Goal: Task Accomplishment & Management: Manage account settings

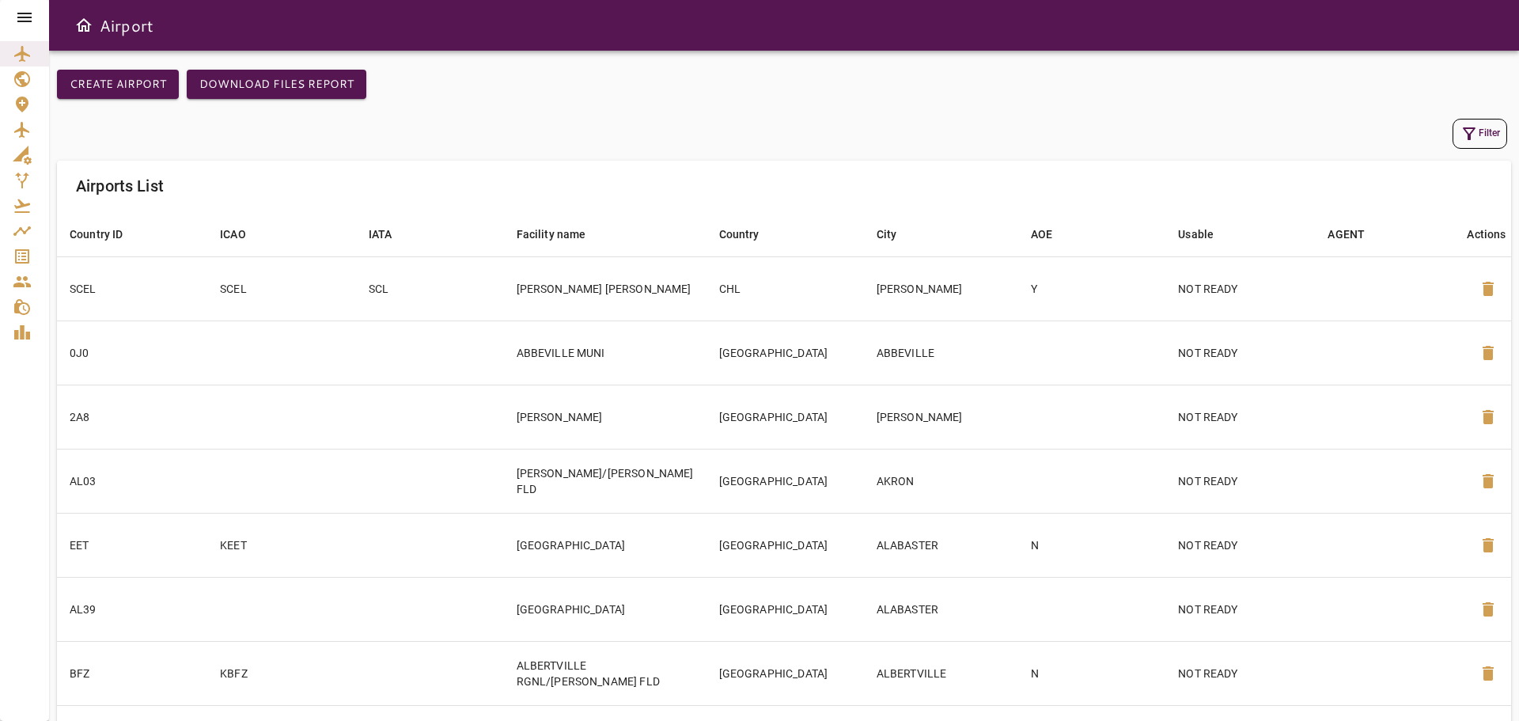
click at [1482, 137] on button "Filter" at bounding box center [1479, 134] width 55 height 30
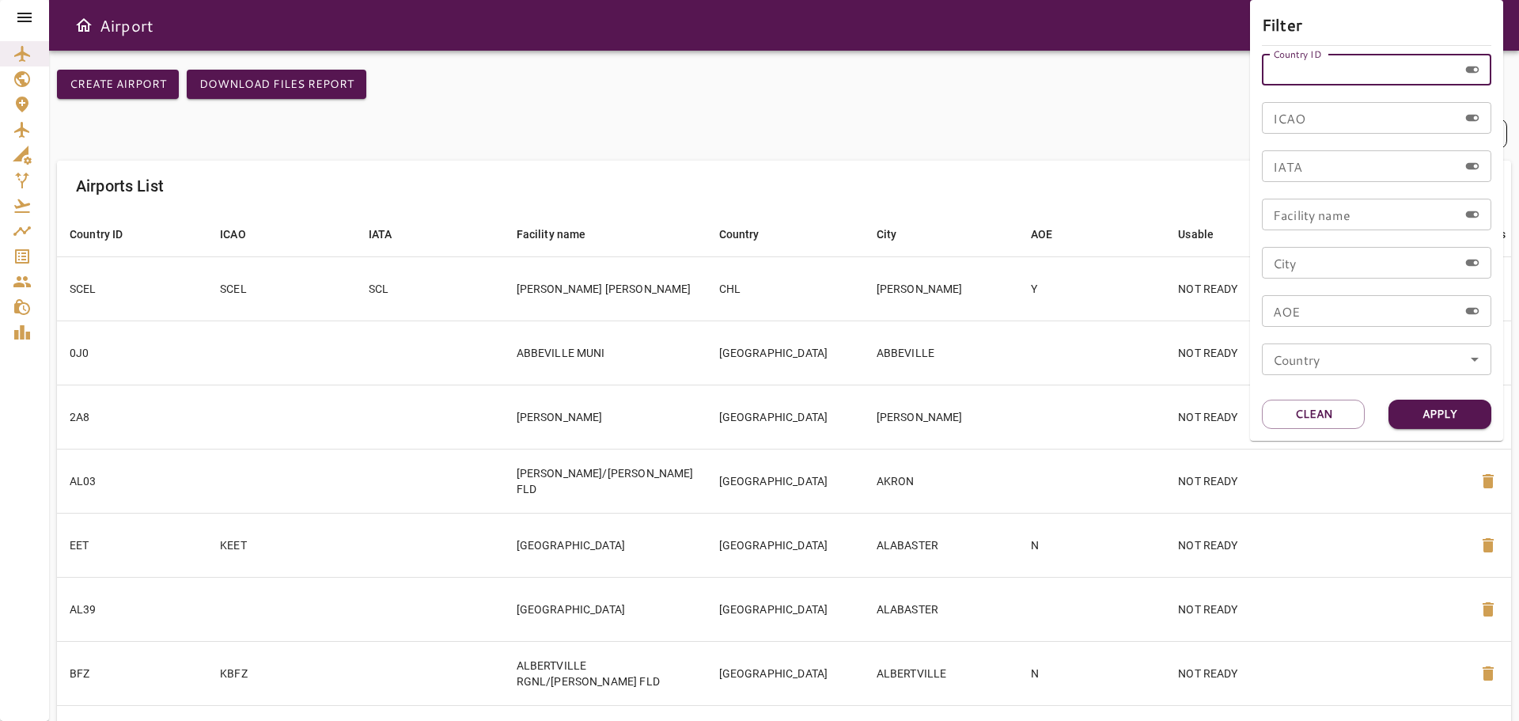
click at [1365, 66] on input "Country ID" at bounding box center [1360, 70] width 196 height 32
type input "*"
click at [28, 17] on div at bounding box center [759, 360] width 1519 height 721
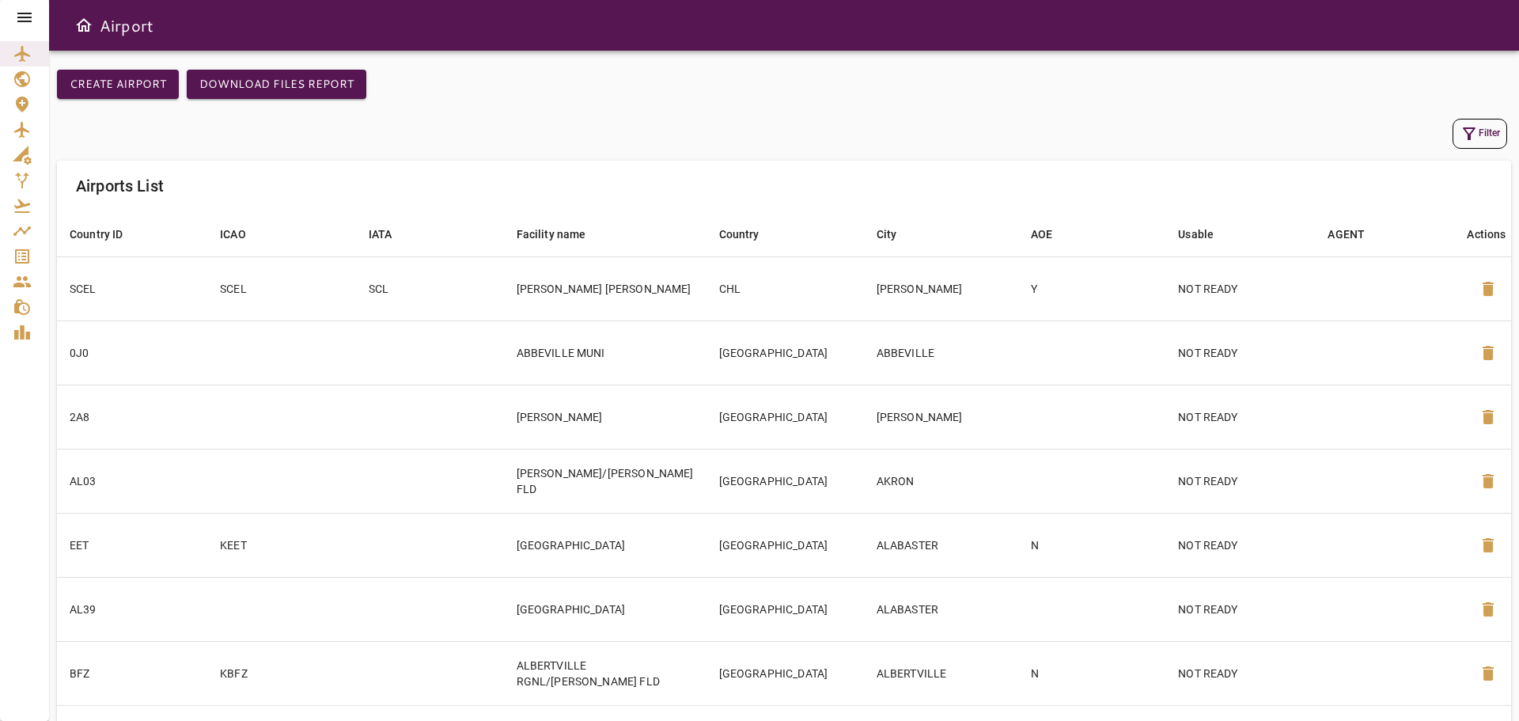
click at [28, 17] on icon at bounding box center [24, 17] width 14 height 9
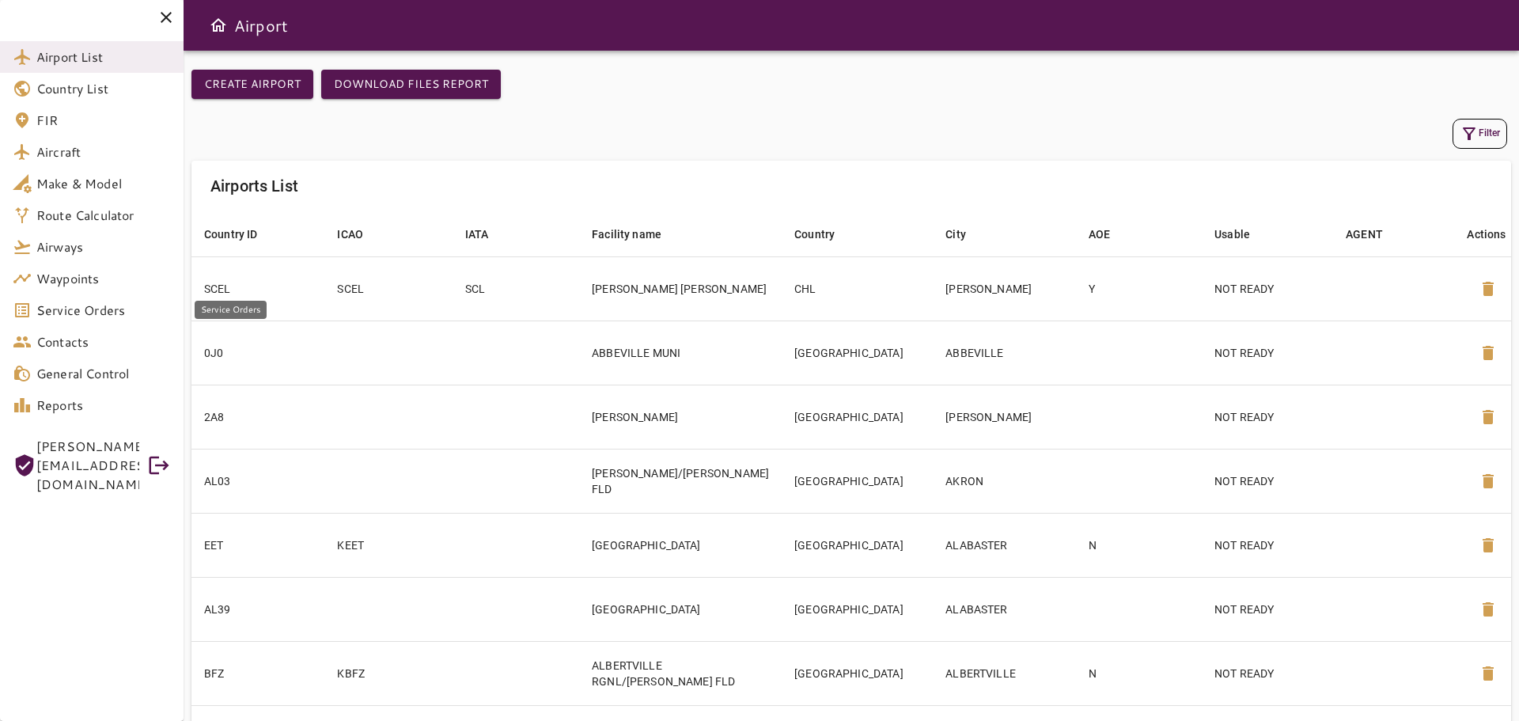
click at [87, 311] on span "Service Orders" at bounding box center [103, 310] width 134 height 19
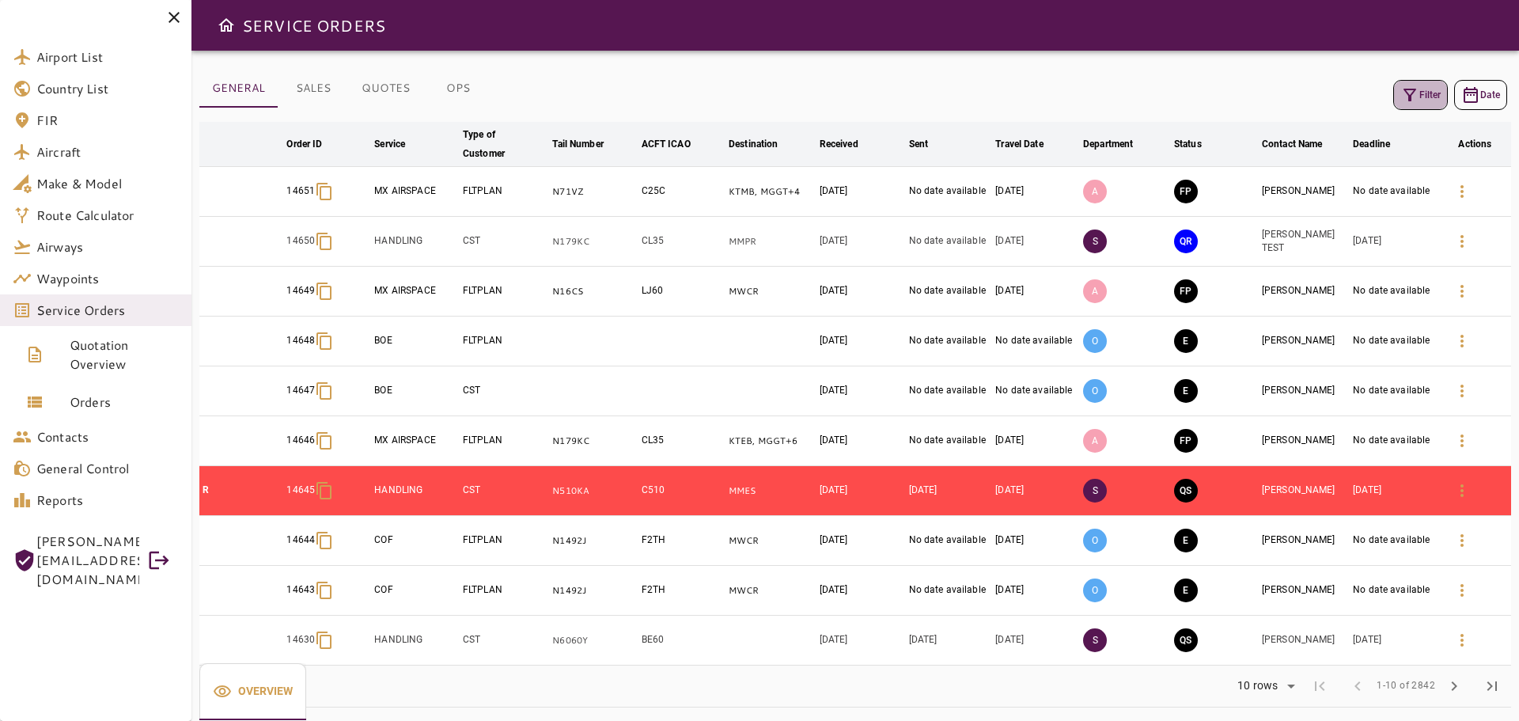
click at [1420, 91] on button "Filter" at bounding box center [1420, 95] width 55 height 30
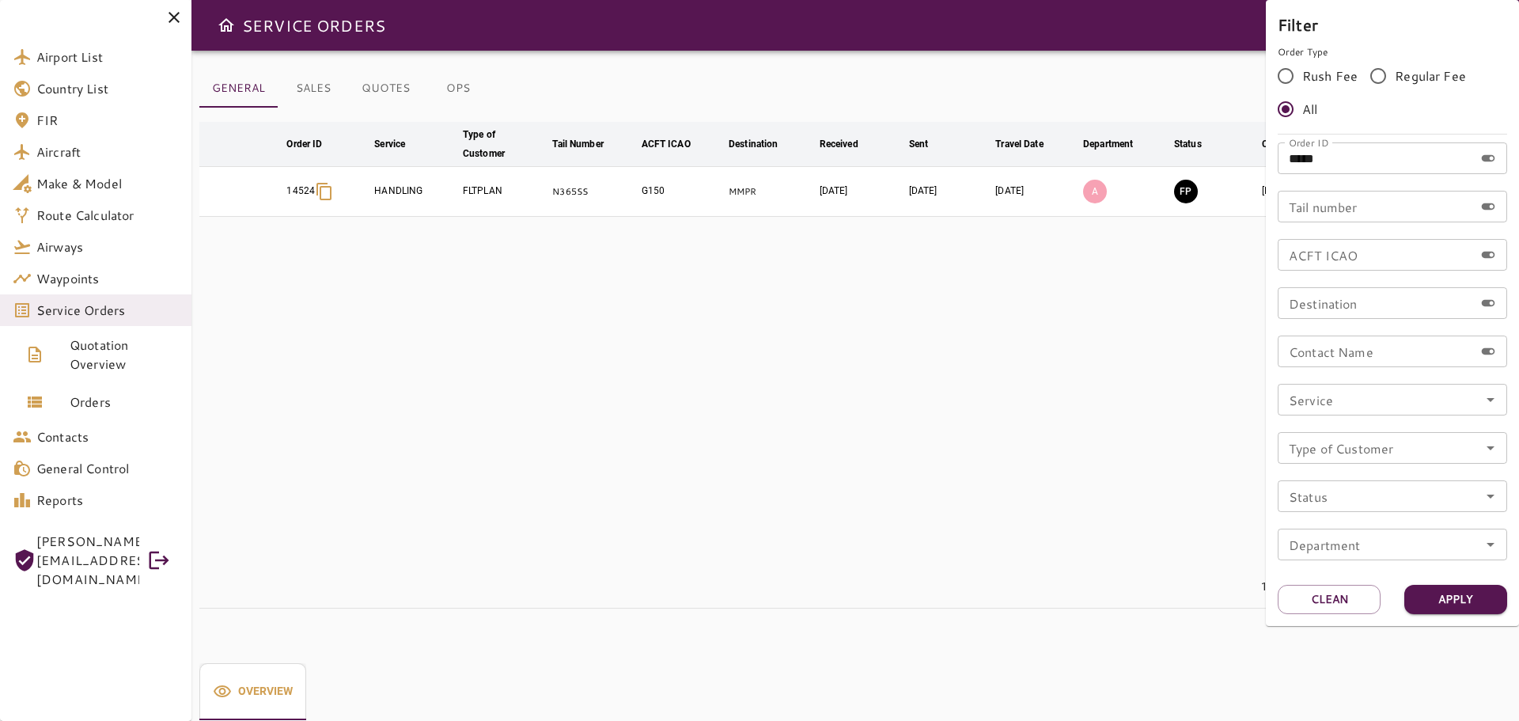
click at [1362, 157] on input "*****" at bounding box center [1376, 158] width 196 height 32
type input "*****"
click at [1462, 600] on button "Apply" at bounding box center [1455, 599] width 103 height 29
click at [808, 343] on div at bounding box center [759, 360] width 1519 height 721
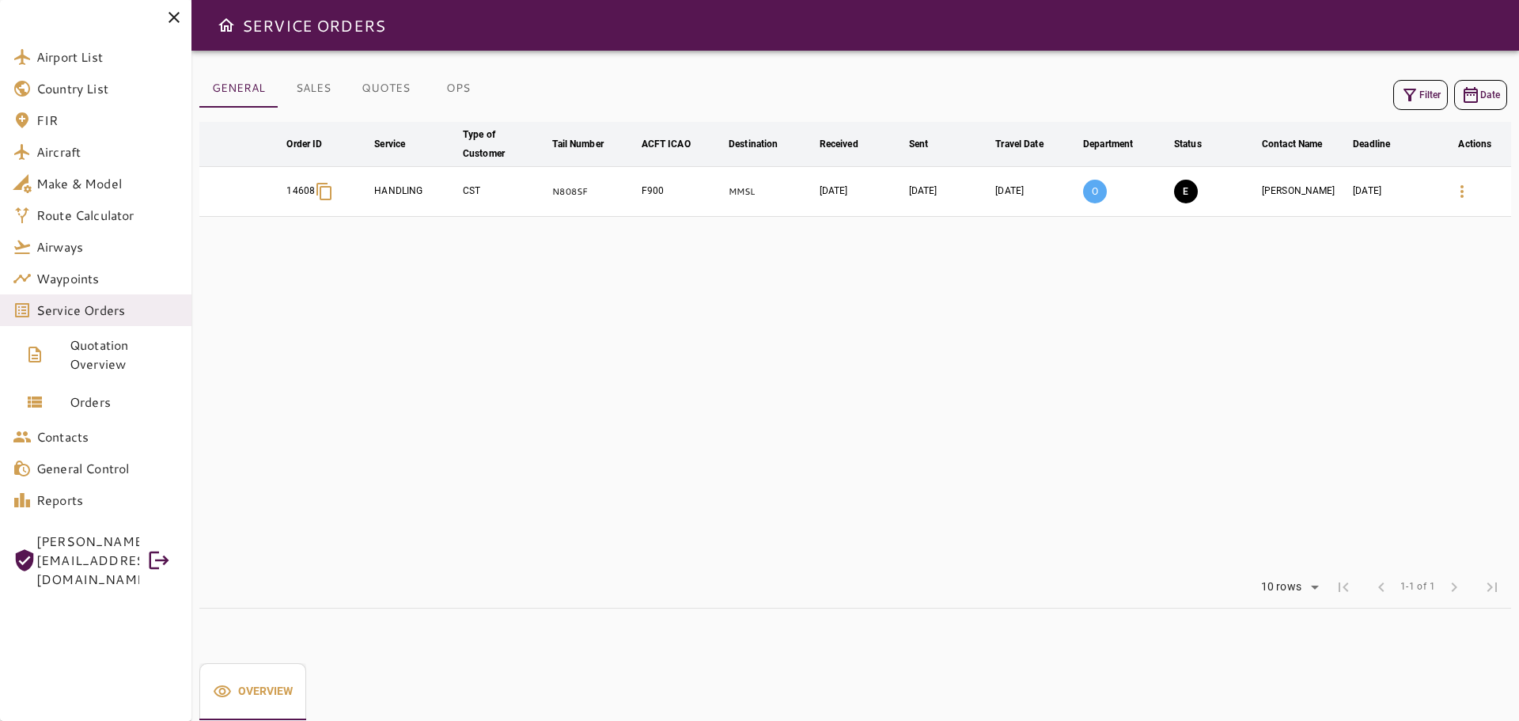
click at [1097, 338] on table "arrow_downward Order ID arrow_downward Service arrow_downward Type of Customer …" at bounding box center [855, 344] width 1312 height 445
click at [1420, 104] on button "Filter" at bounding box center [1420, 95] width 55 height 30
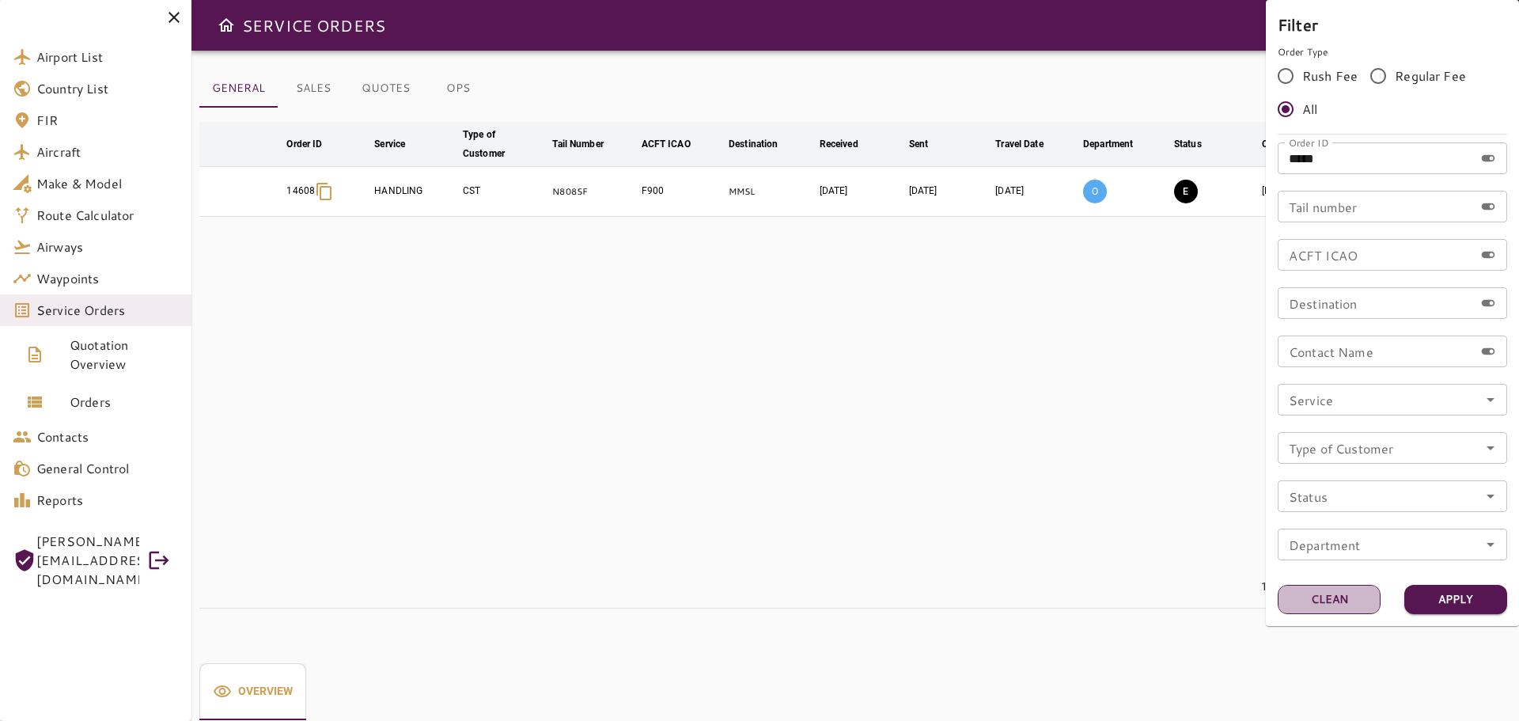
click at [1320, 590] on button "Clean" at bounding box center [1329, 599] width 103 height 29
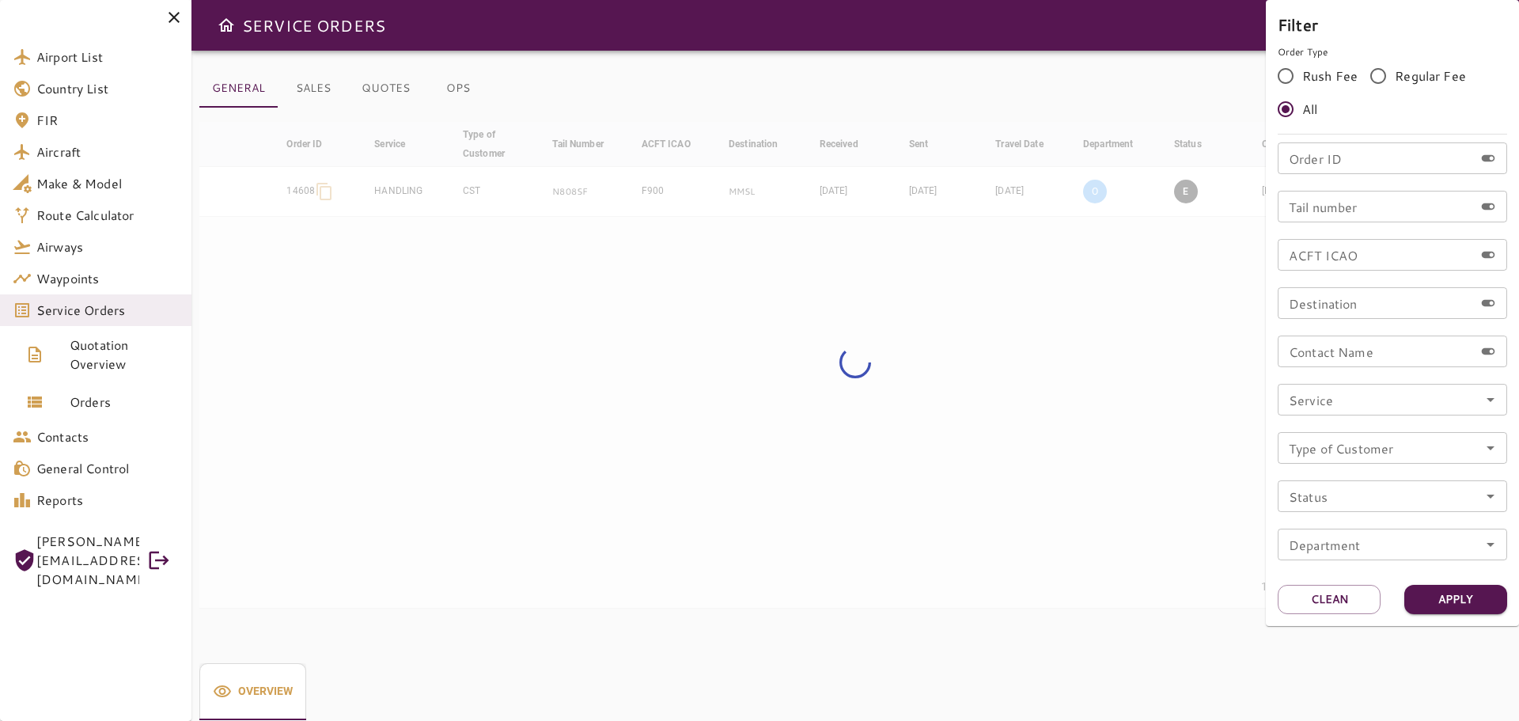
click at [1320, 157] on input "Order ID" at bounding box center [1376, 158] width 196 height 32
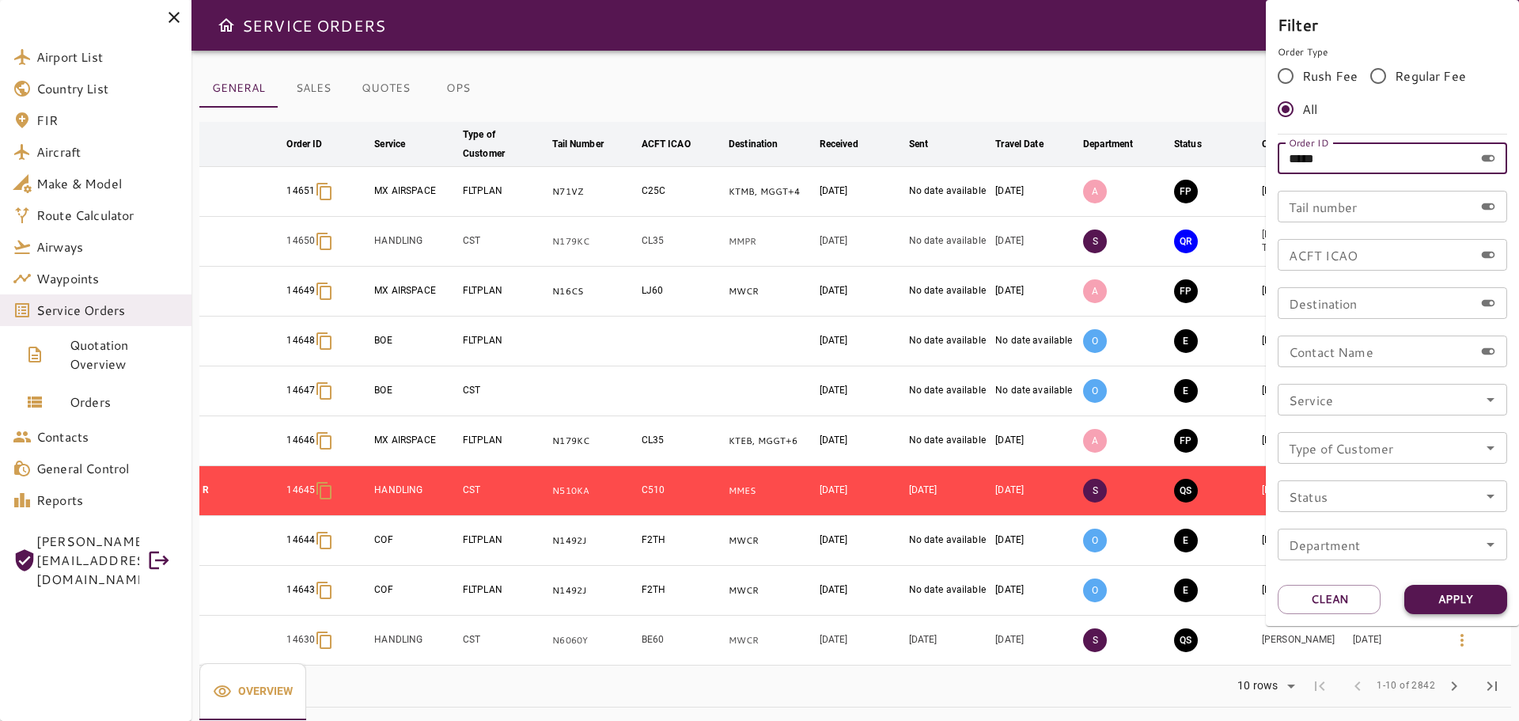
type input "*****"
click at [1471, 597] on button "Apply" at bounding box center [1455, 599] width 103 height 29
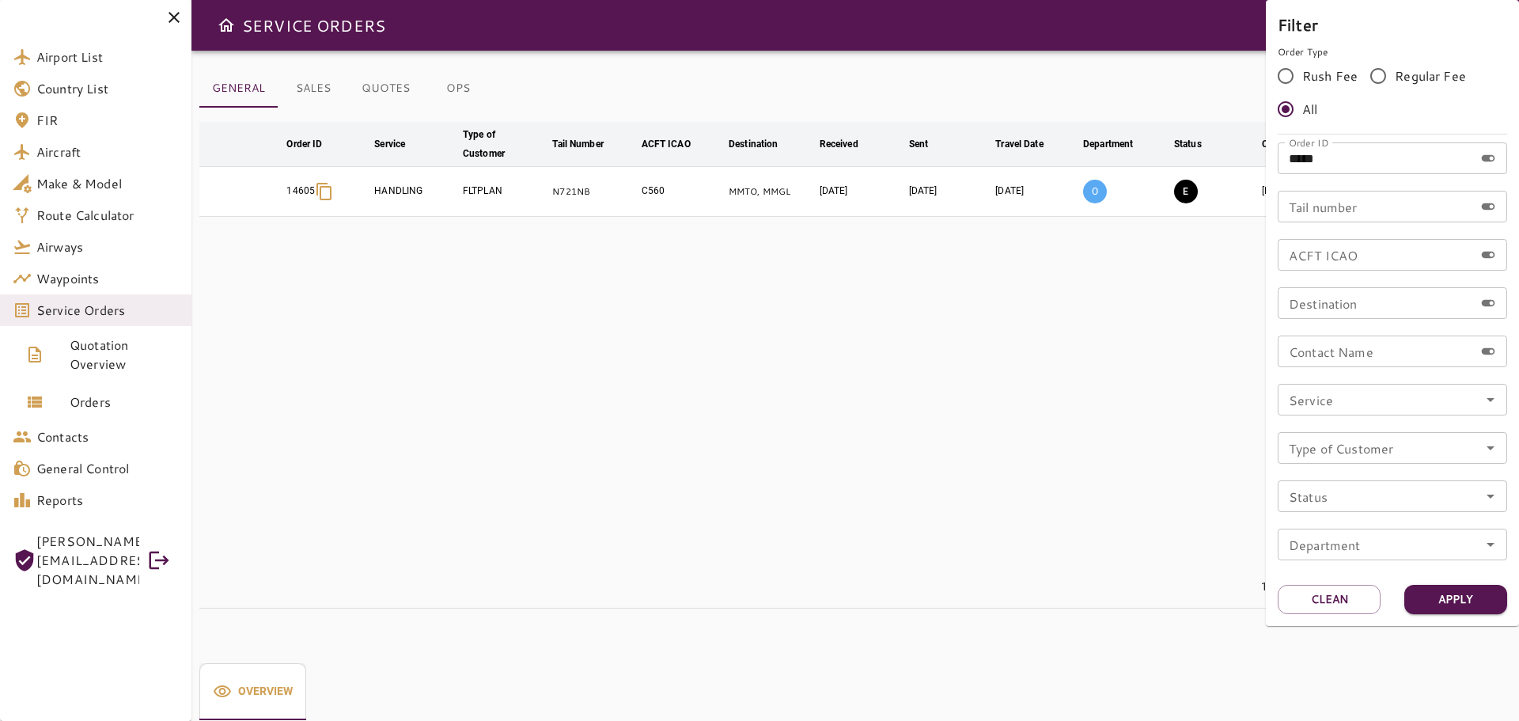
click at [978, 429] on div at bounding box center [759, 360] width 1519 height 721
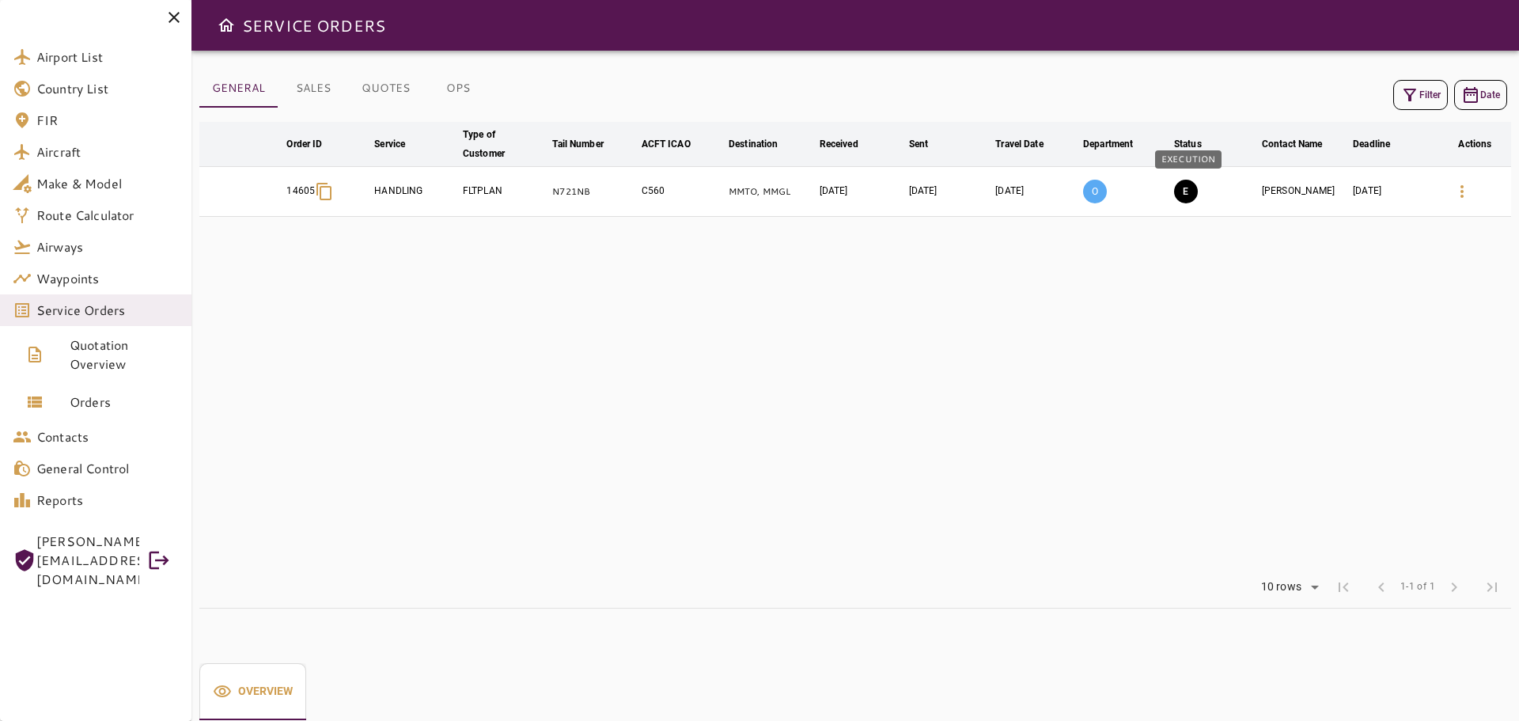
click at [1187, 197] on button "E" at bounding box center [1186, 192] width 24 height 24
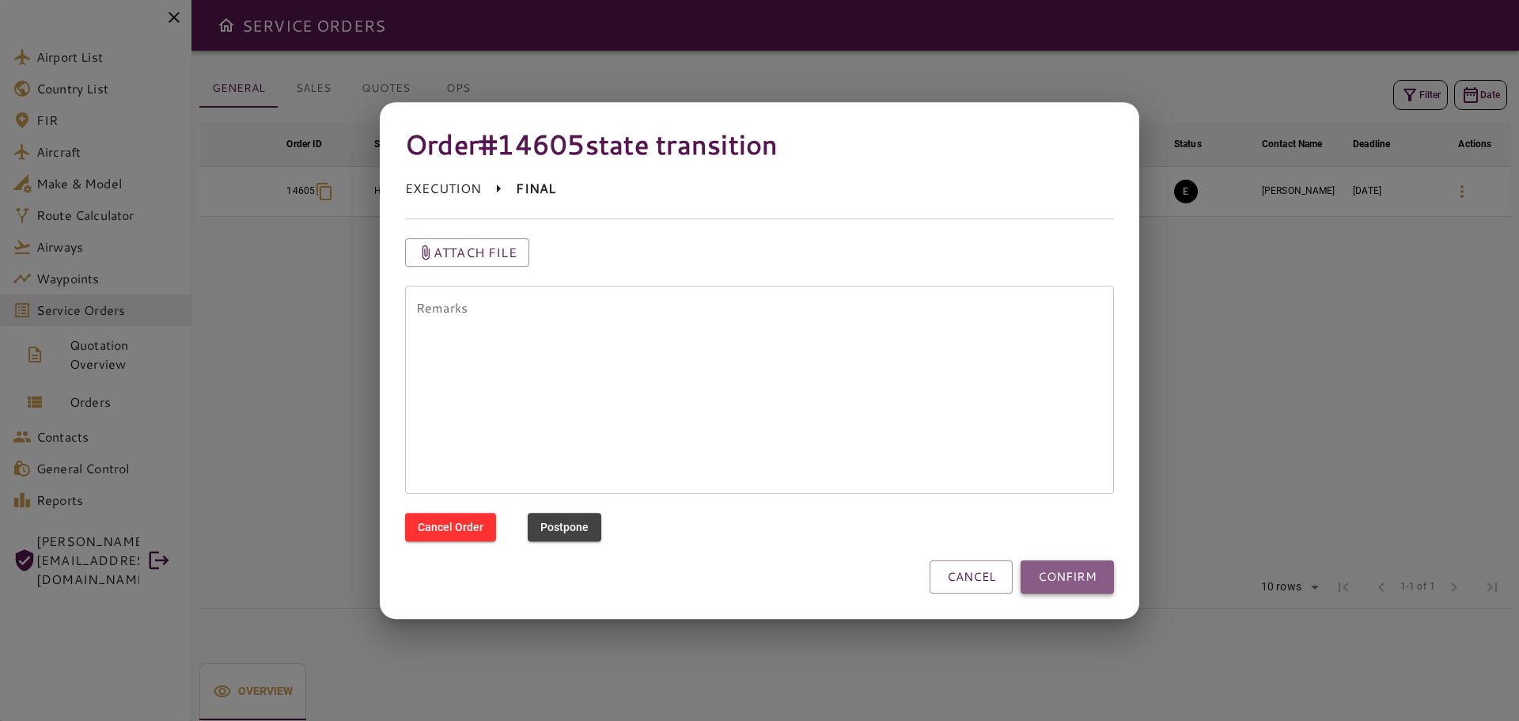
click at [1076, 571] on button "CONFIRM" at bounding box center [1066, 576] width 93 height 33
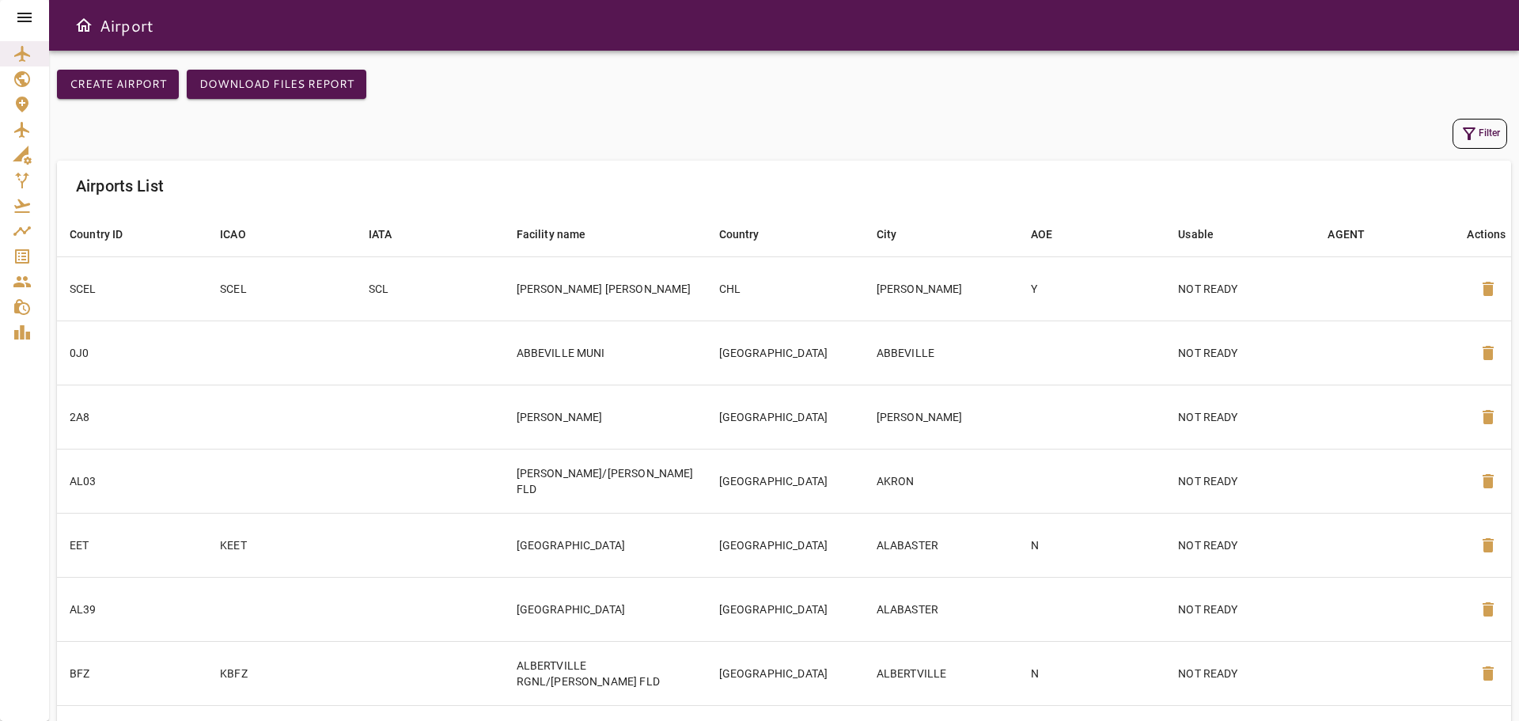
click at [1472, 134] on icon "button" at bounding box center [1468, 133] width 19 height 19
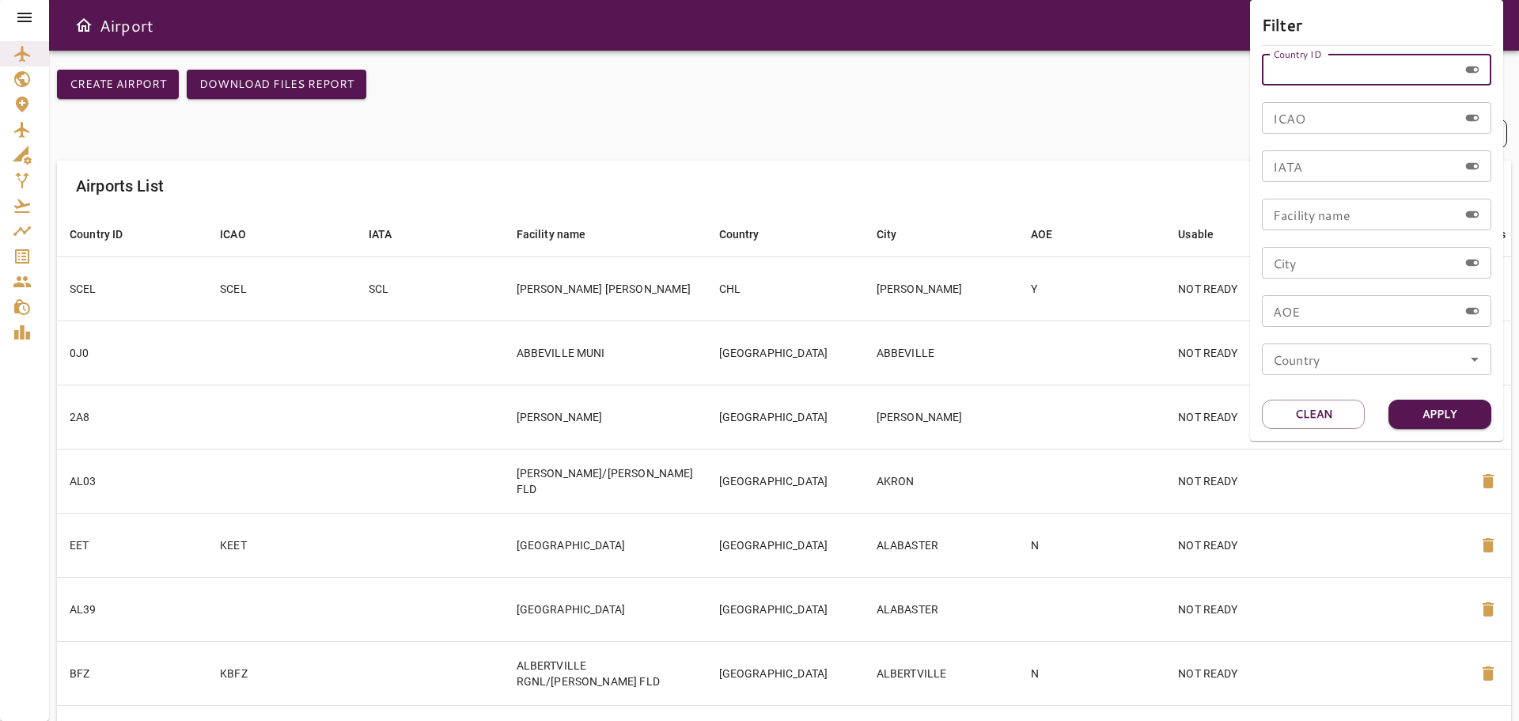
click at [1282, 72] on input "Country ID" at bounding box center [1360, 70] width 196 height 32
click at [22, 17] on div at bounding box center [759, 360] width 1519 height 721
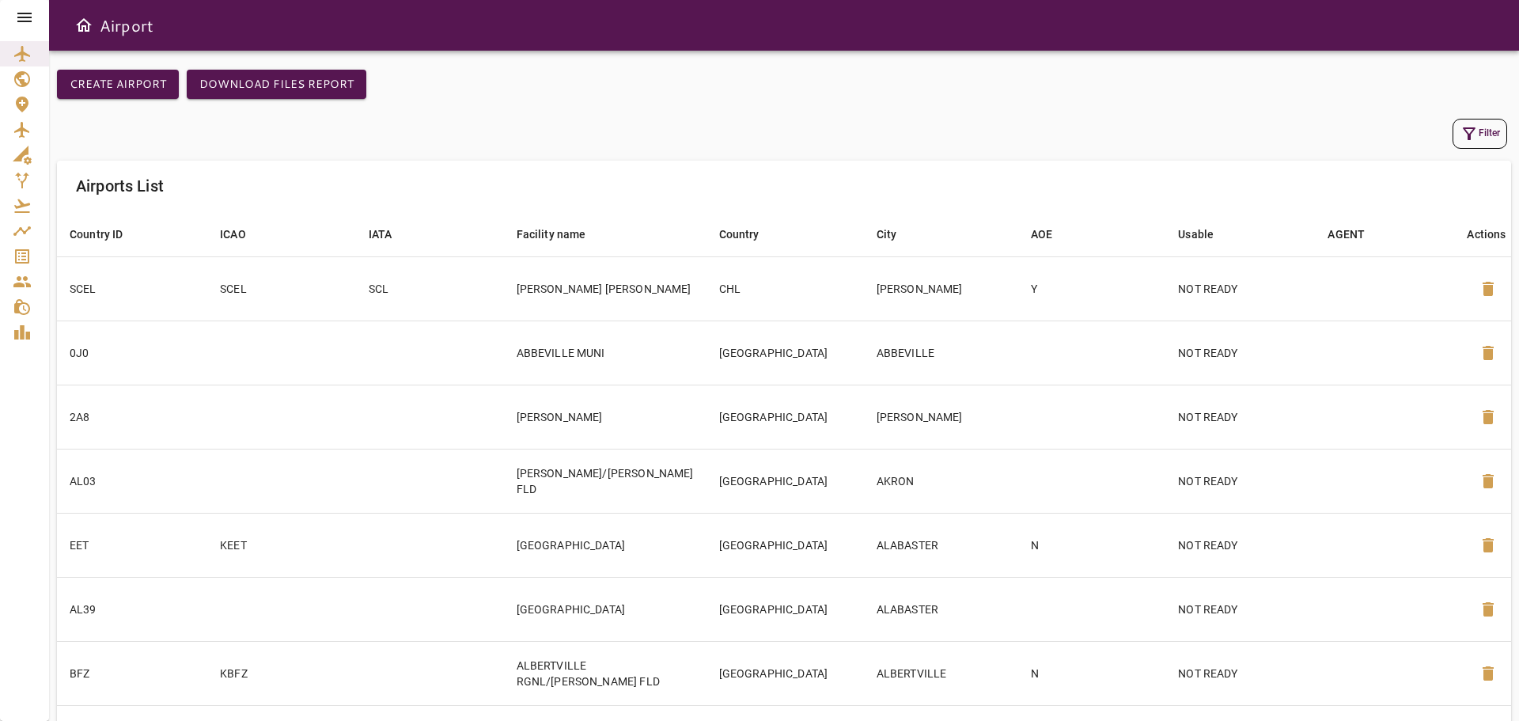
click at [22, 17] on icon at bounding box center [24, 17] width 14 height 9
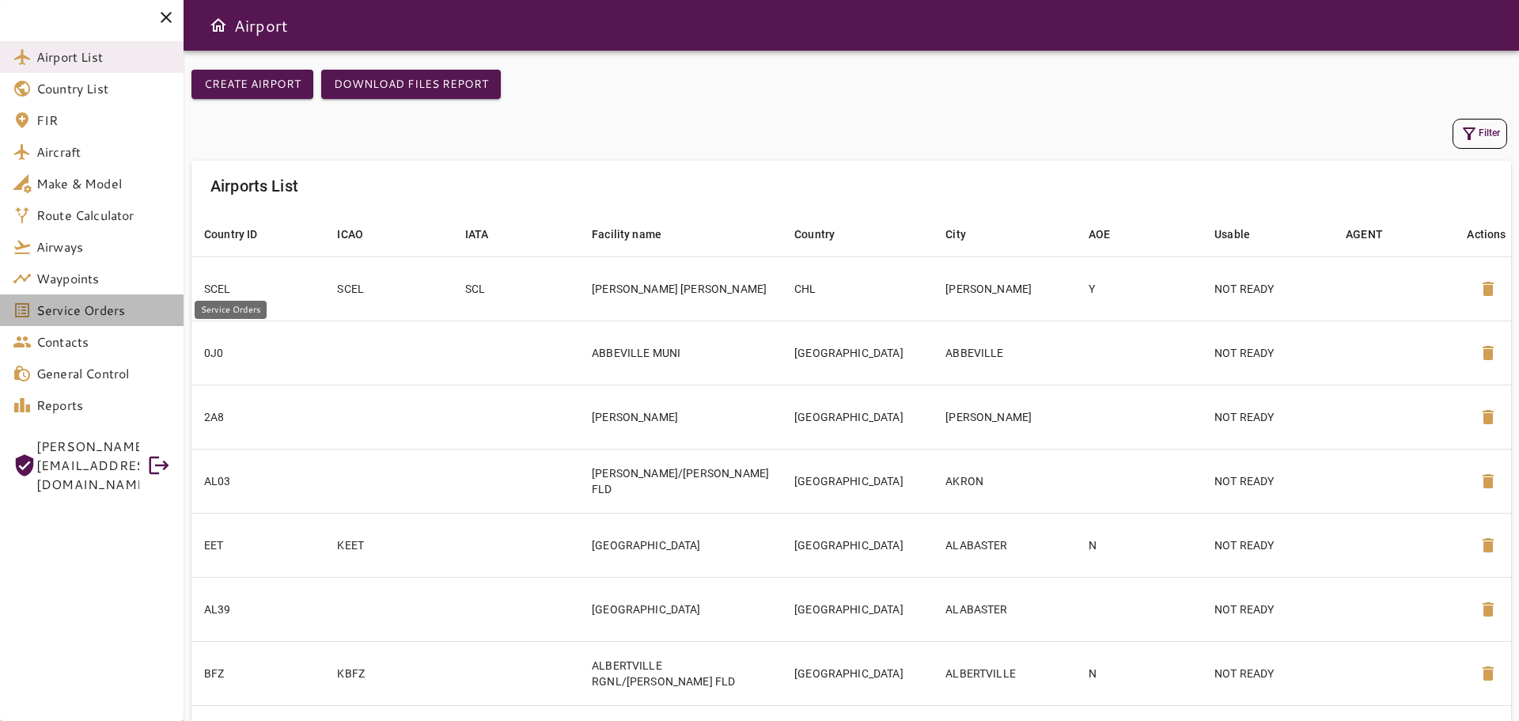
click at [86, 316] on span "Service Orders" at bounding box center [103, 310] width 134 height 19
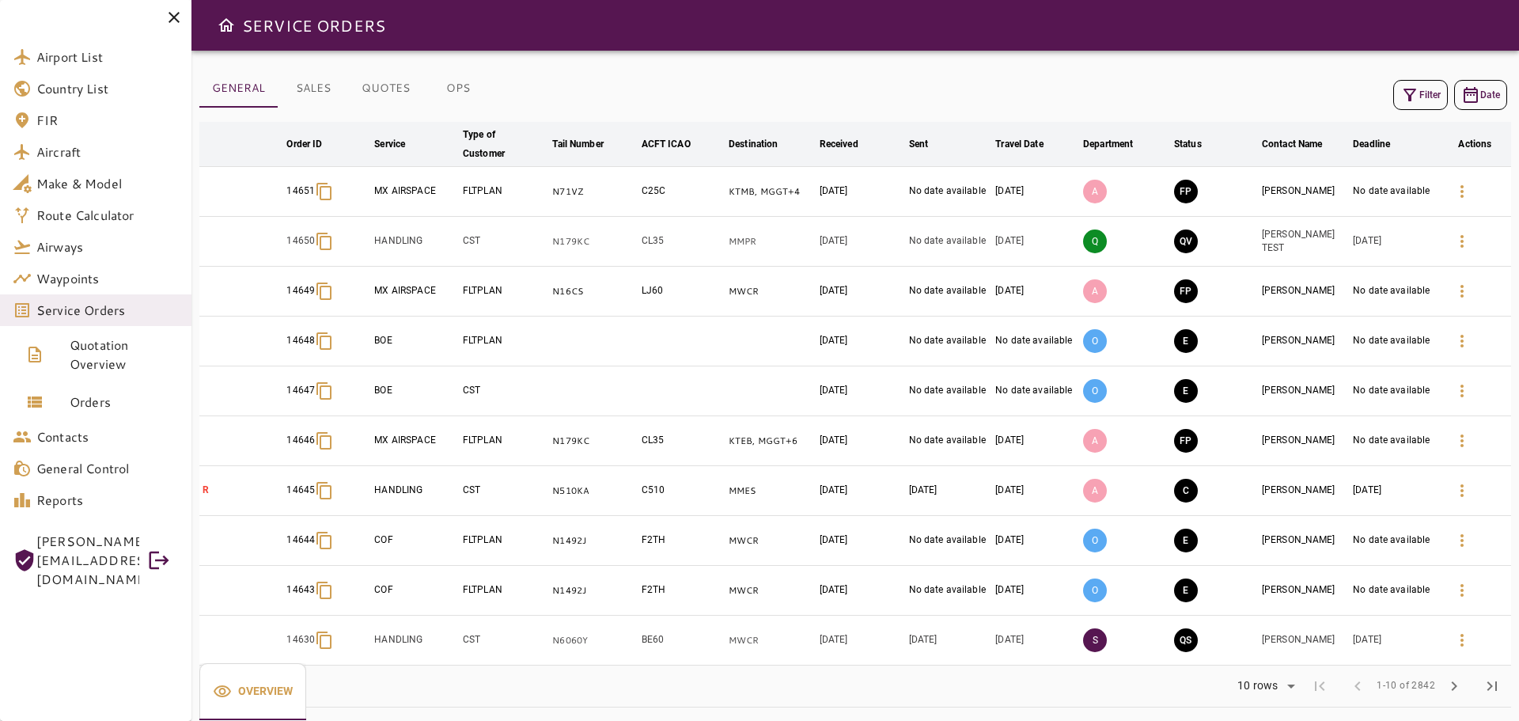
click at [1417, 90] on icon "button" at bounding box center [1409, 94] width 19 height 19
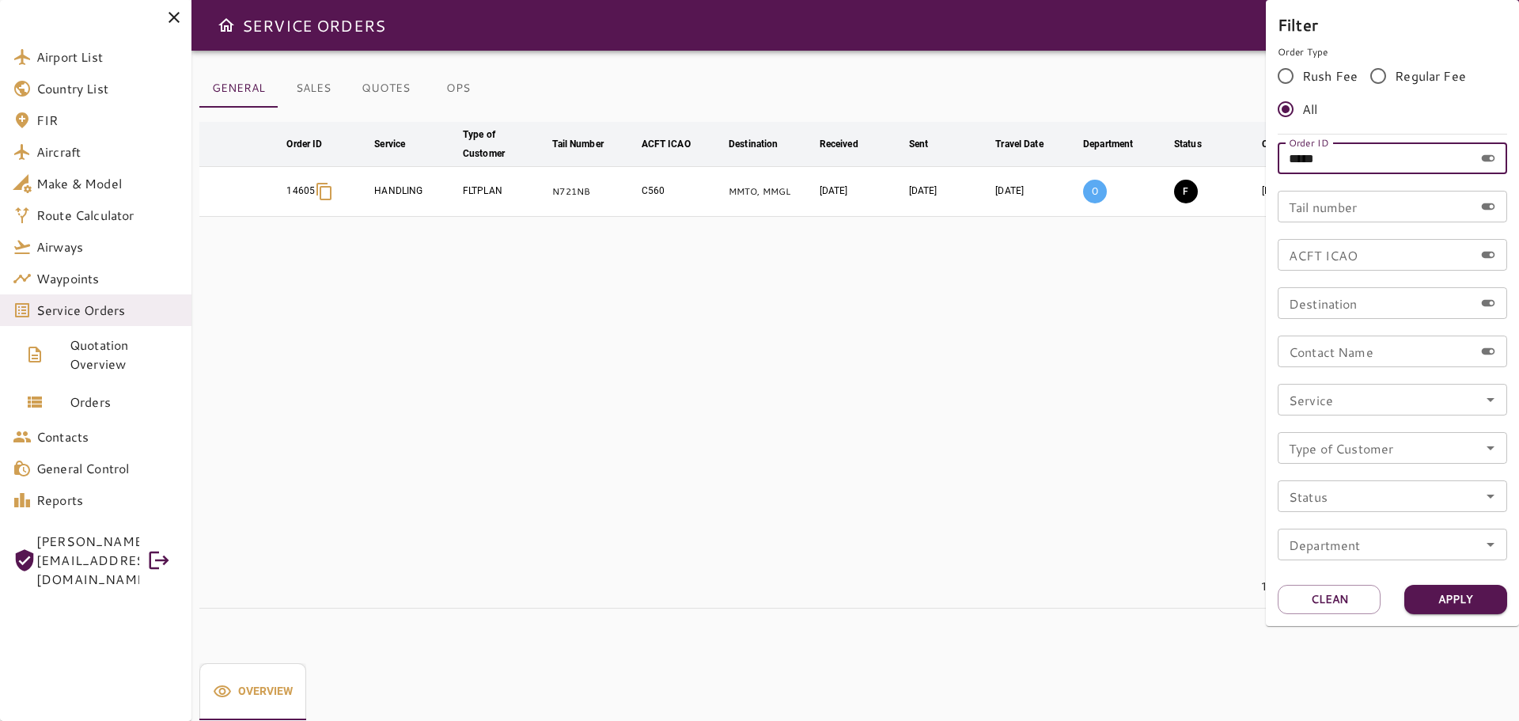
click at [1365, 153] on input "*****" at bounding box center [1376, 158] width 196 height 32
drag, startPoint x: 1388, startPoint y: 145, endPoint x: 1228, endPoint y: 168, distance: 162.3
click at [1228, 168] on div "Filter Order Type Rush Fee Regular Fee All Order ID ***** Order ID Tail number …" at bounding box center [759, 360] width 1519 height 721
type input "*****"
click at [1467, 601] on button "Apply" at bounding box center [1455, 599] width 103 height 29
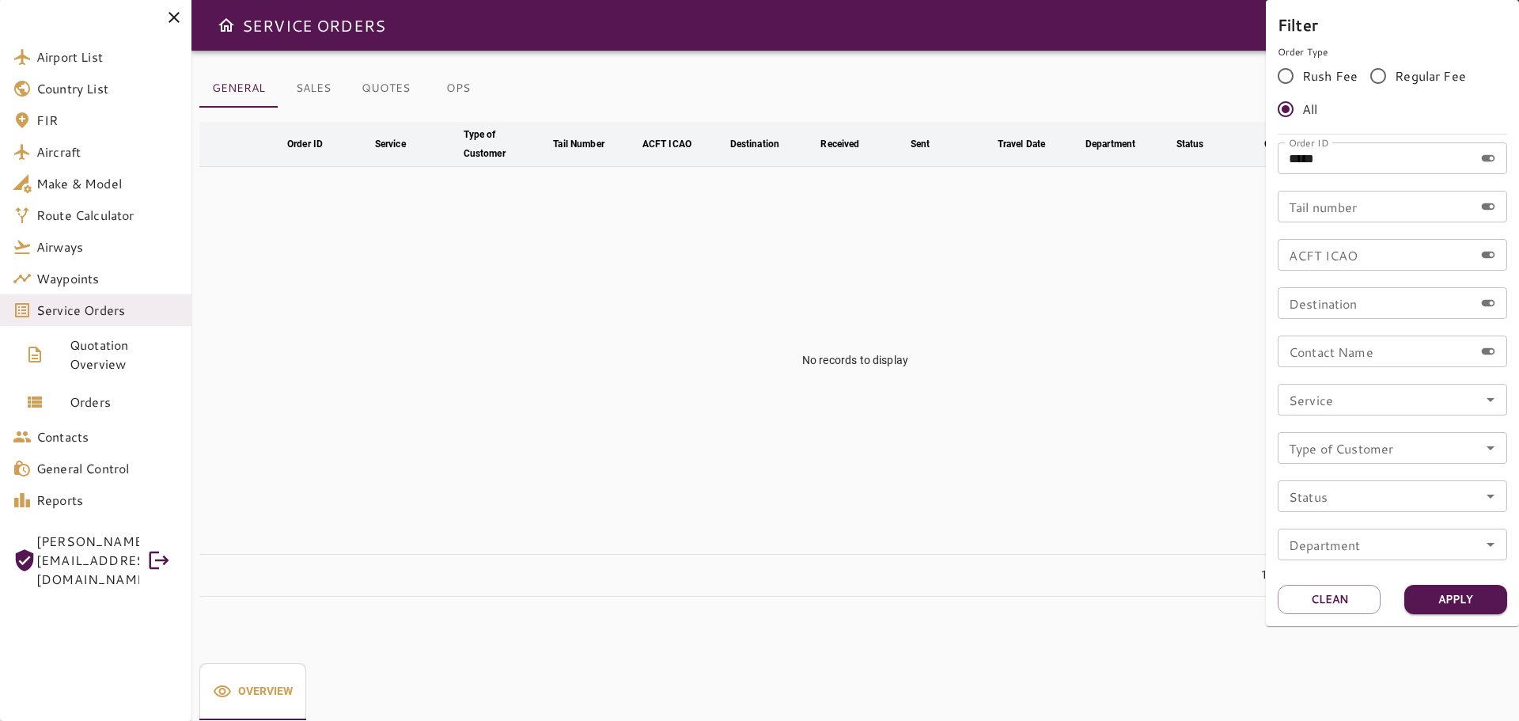
click at [78, 314] on div at bounding box center [759, 360] width 1519 height 721
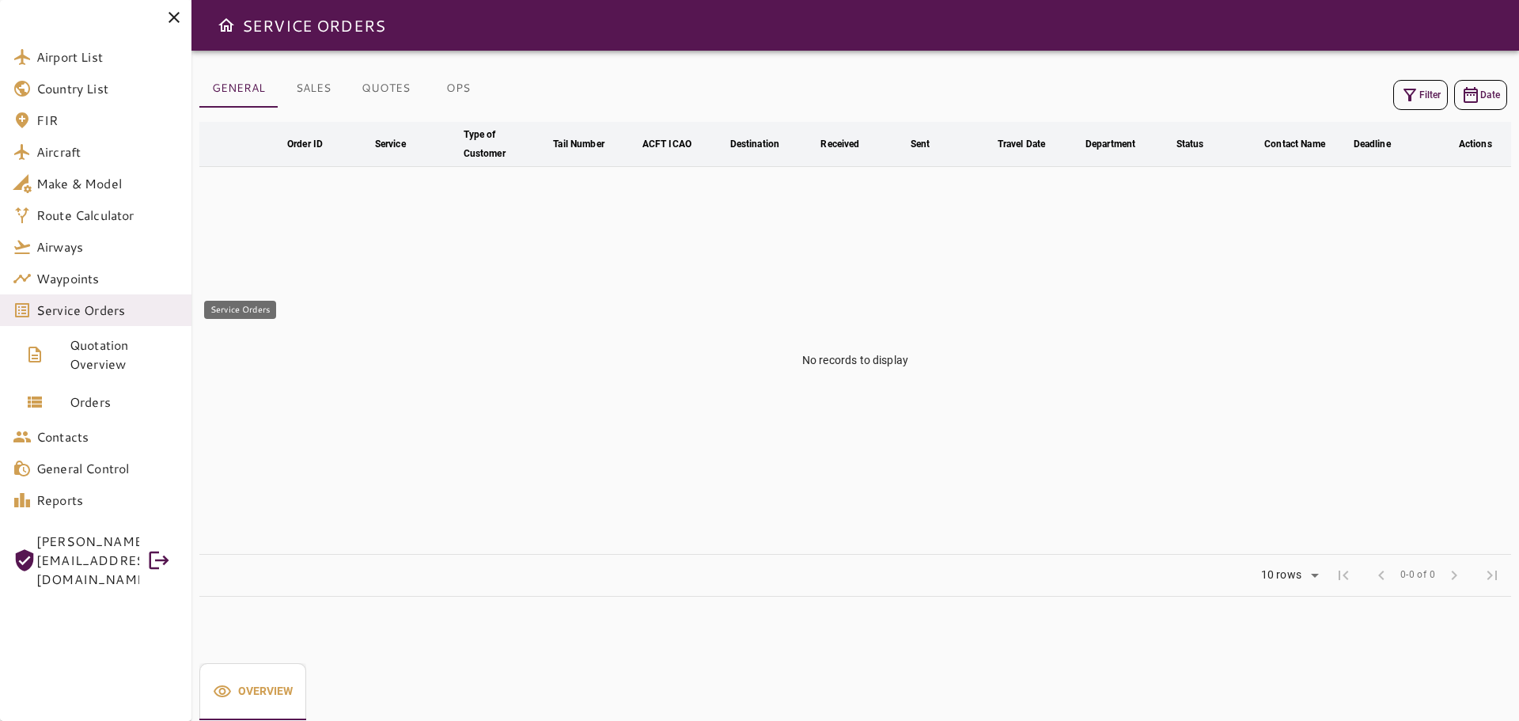
click at [78, 315] on span "Service Orders" at bounding box center [107, 310] width 142 height 19
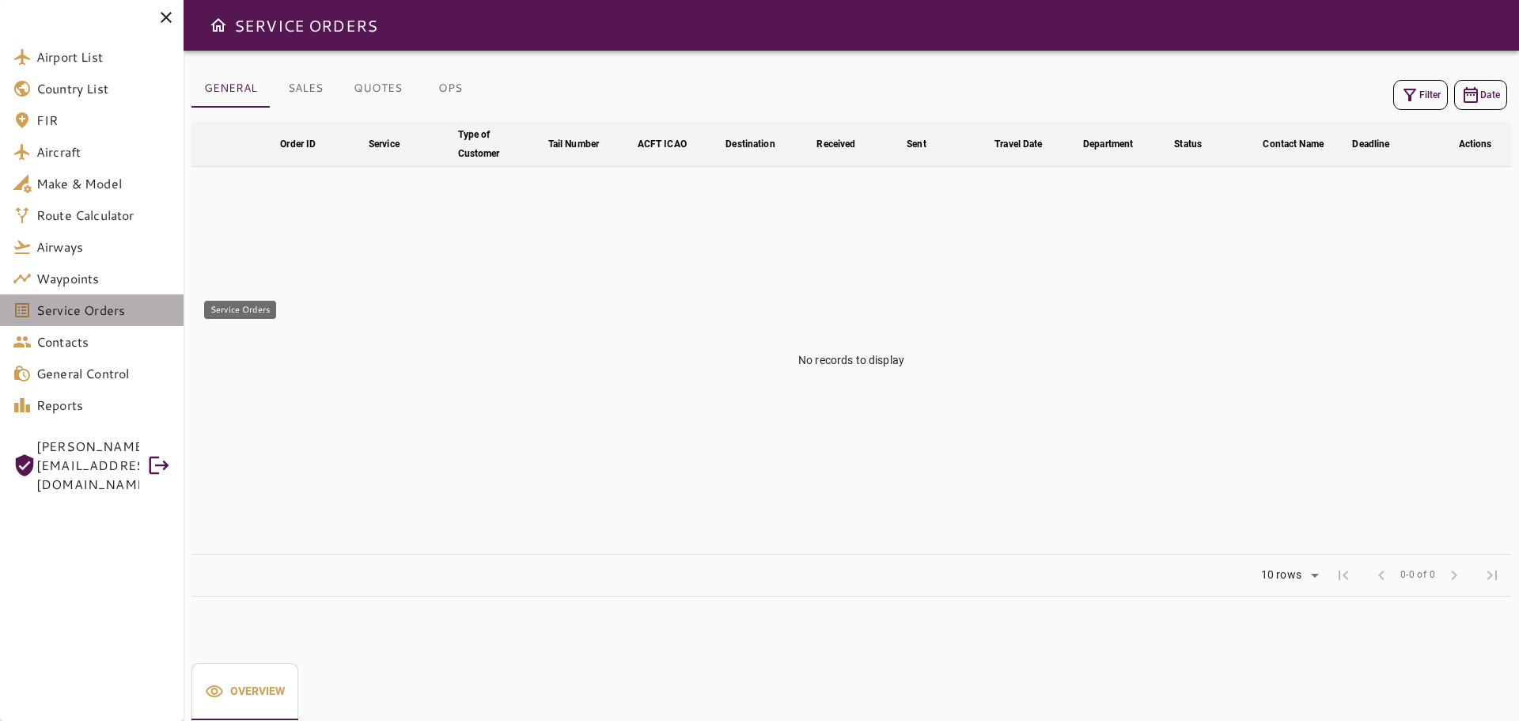
click at [78, 315] on span "Service Orders" at bounding box center [103, 310] width 134 height 19
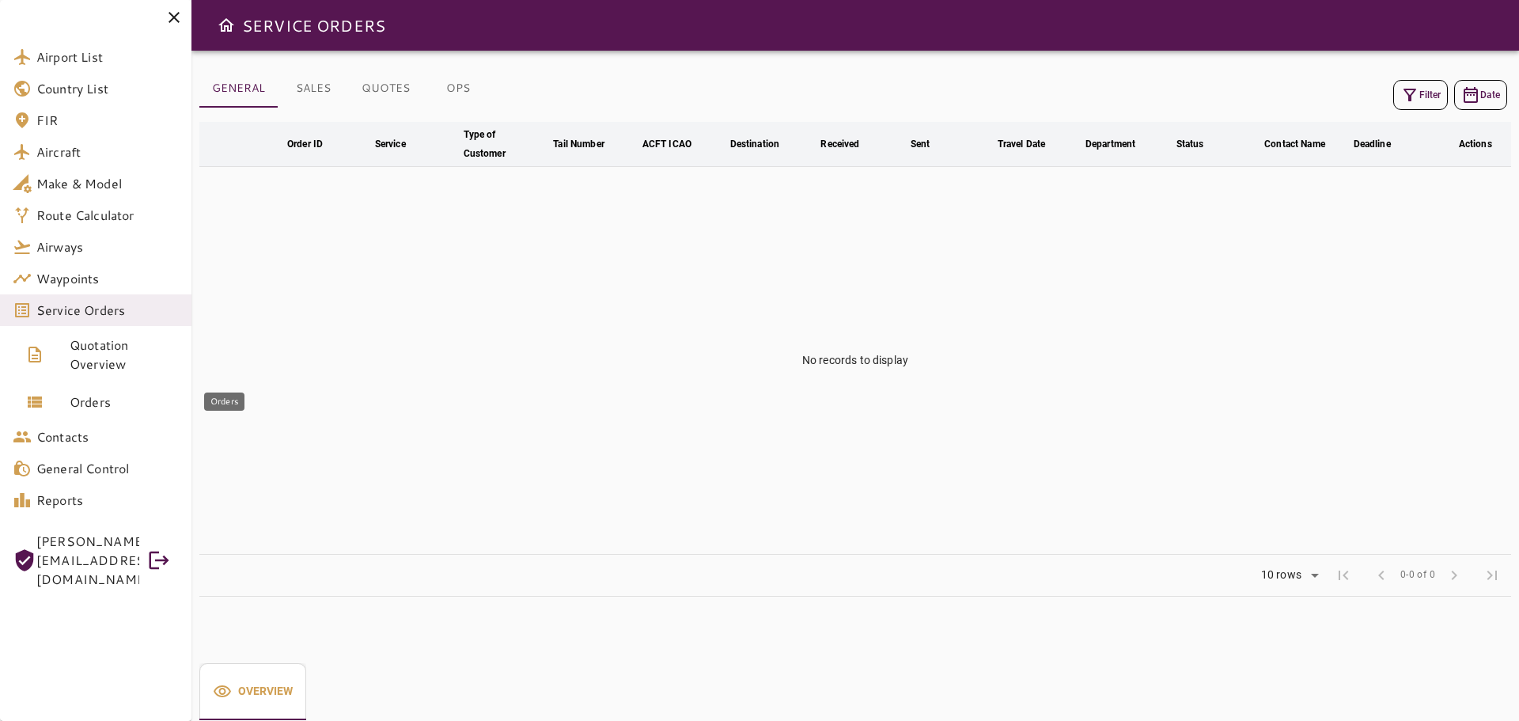
click at [107, 398] on span "Orders" at bounding box center [124, 401] width 109 height 19
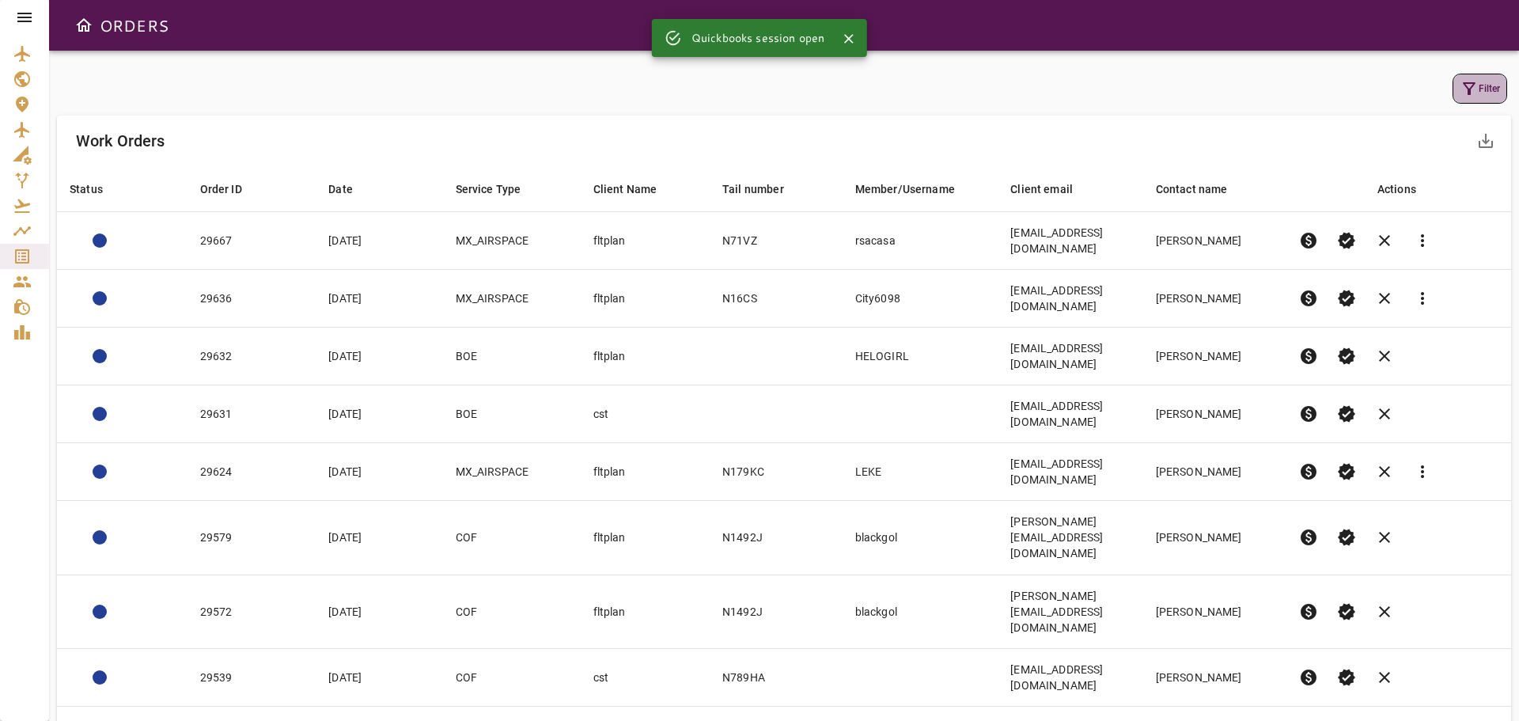
click at [1488, 92] on button "Filter" at bounding box center [1479, 89] width 55 height 30
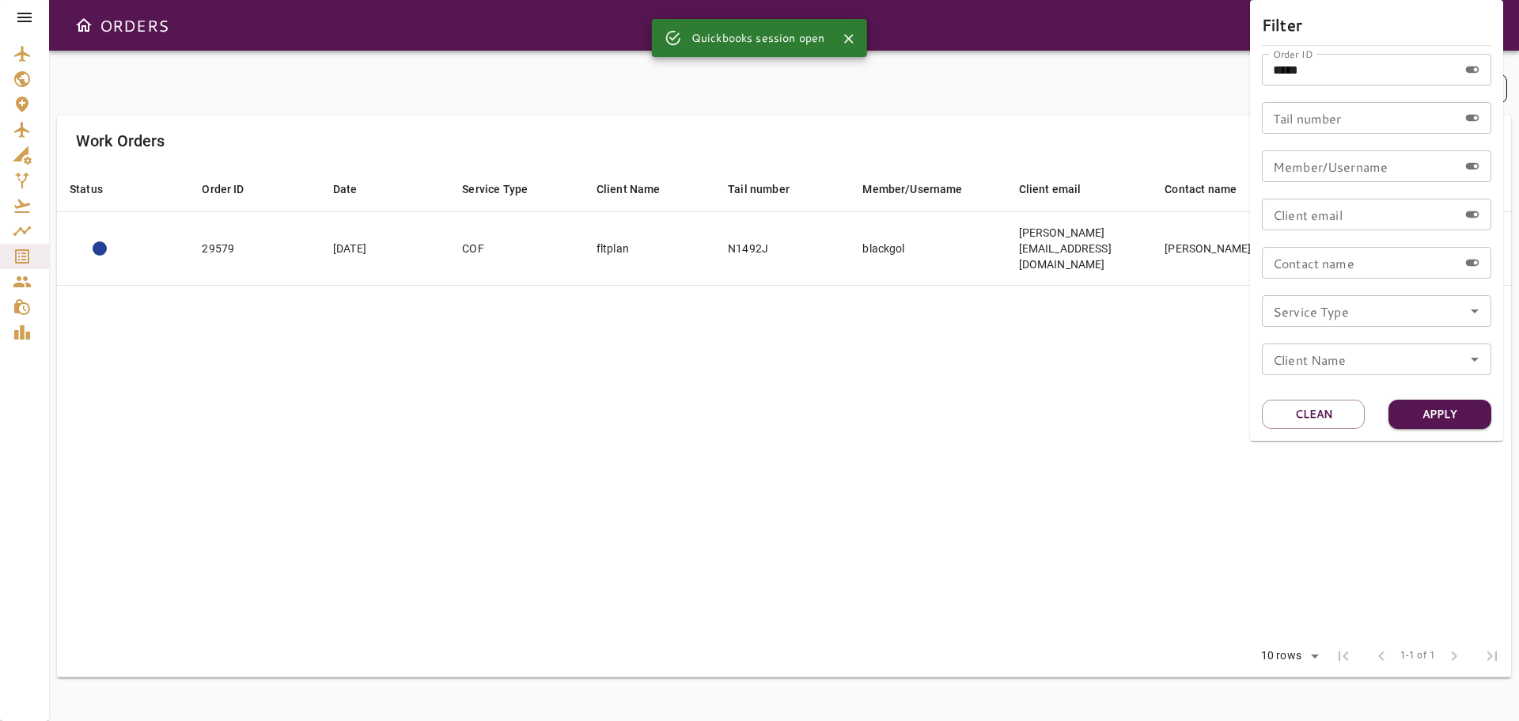
click at [835, 398] on div at bounding box center [759, 360] width 1519 height 721
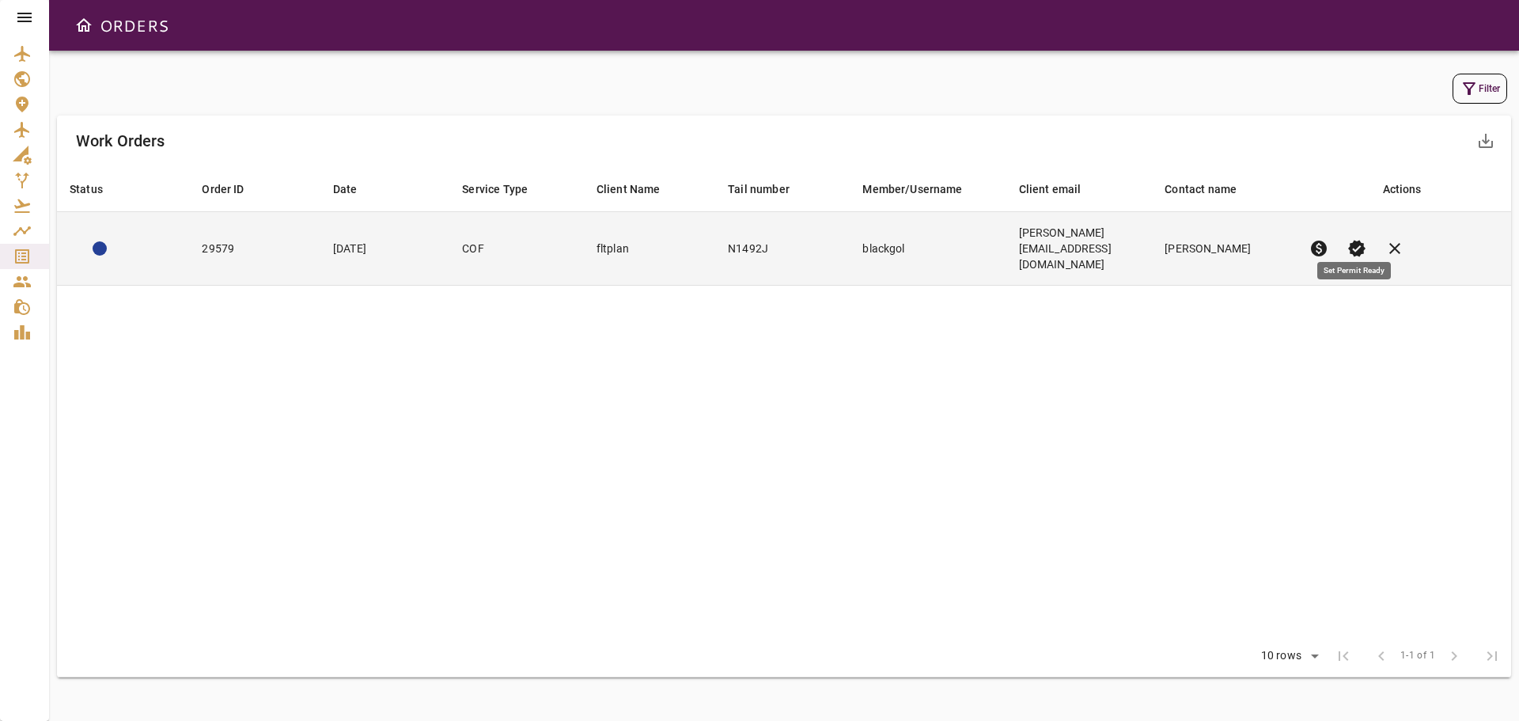
click at [1360, 239] on span "verified" at bounding box center [1356, 248] width 19 height 19
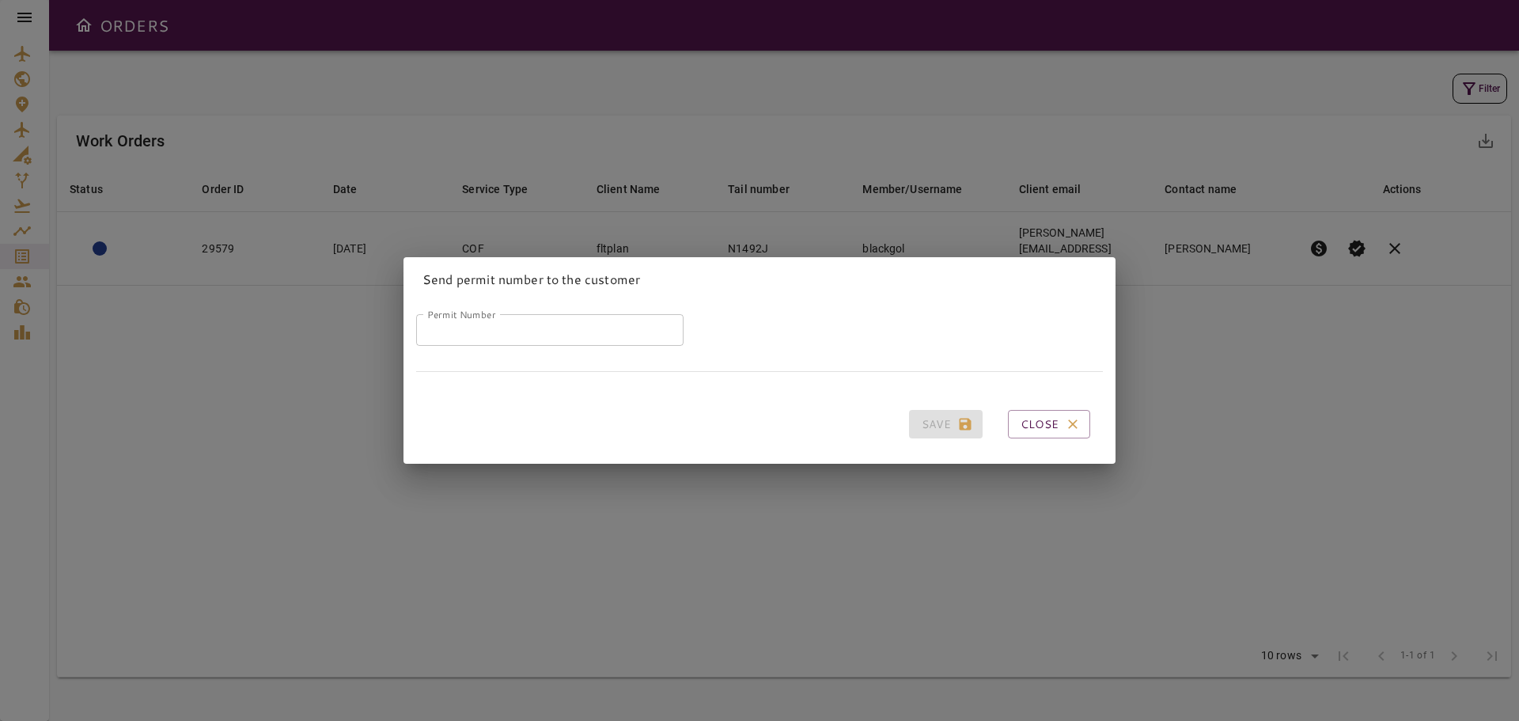
click at [462, 325] on input "Permit Number" at bounding box center [549, 330] width 267 height 32
paste input "*****"
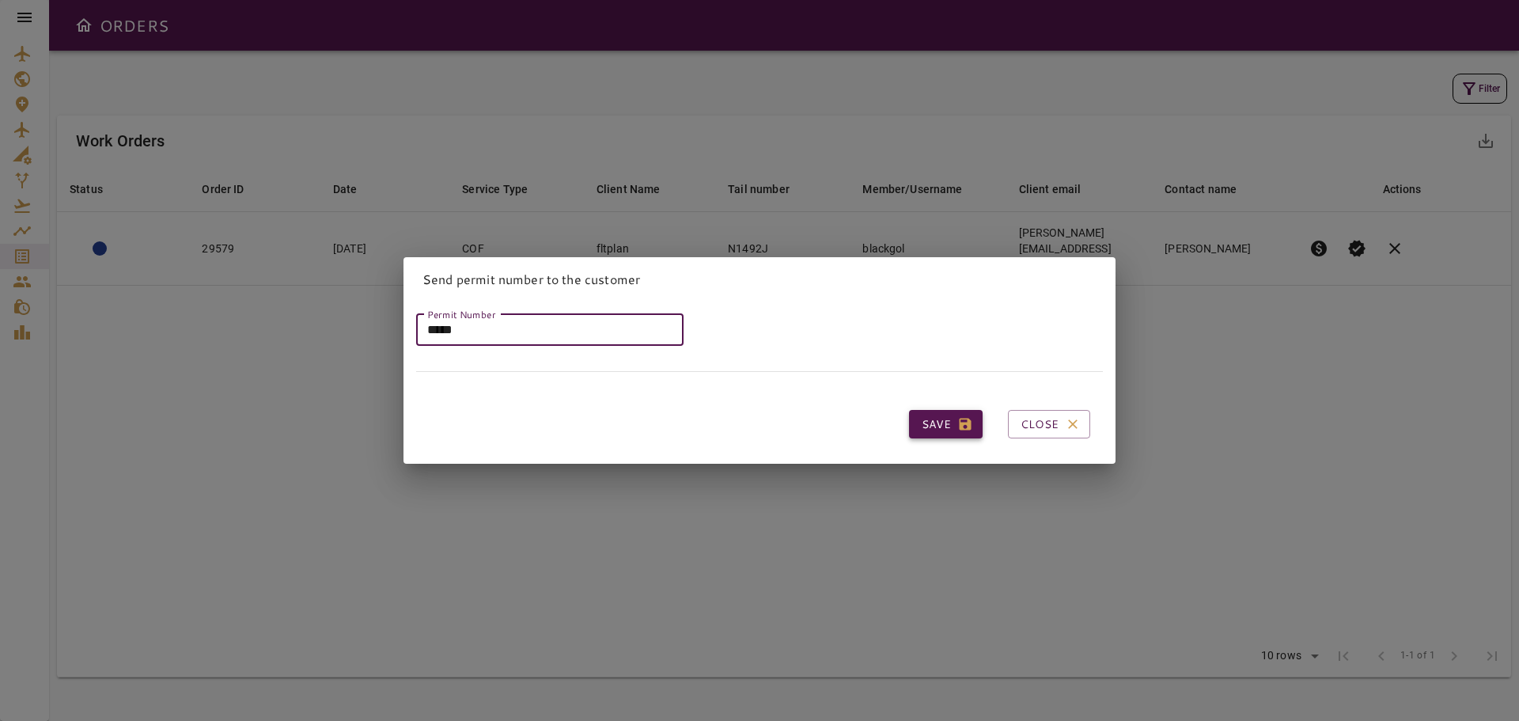
type input "*****"
click at [920, 419] on button "Save" at bounding box center [946, 424] width 74 height 29
